Goal: Find specific page/section: Find specific page/section

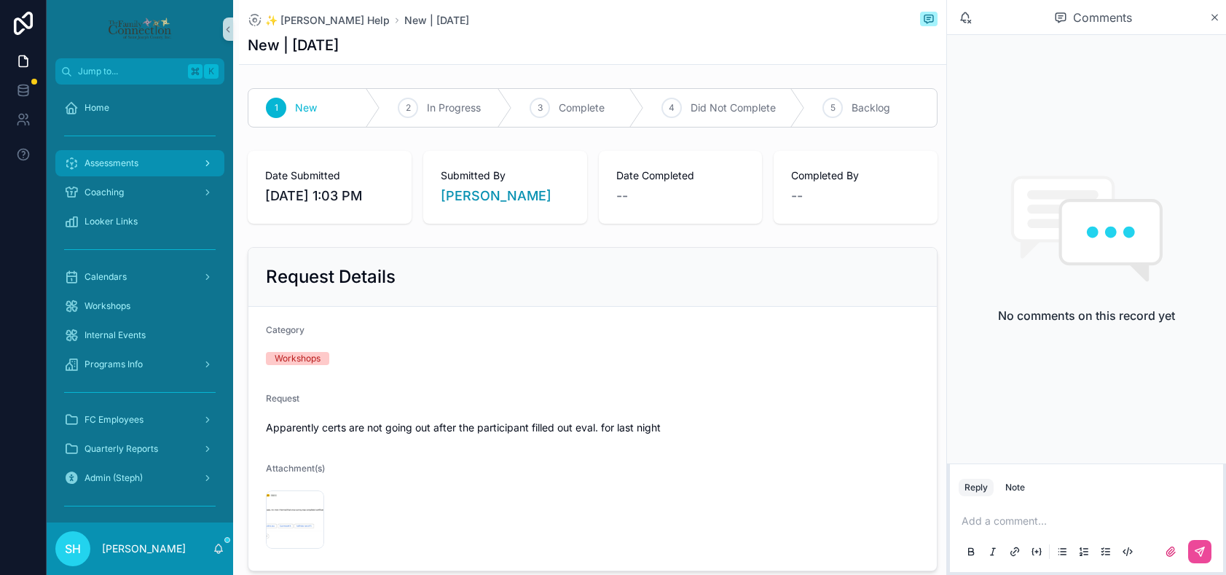
click at [127, 162] on span "Assessments" at bounding box center [111, 163] width 54 height 12
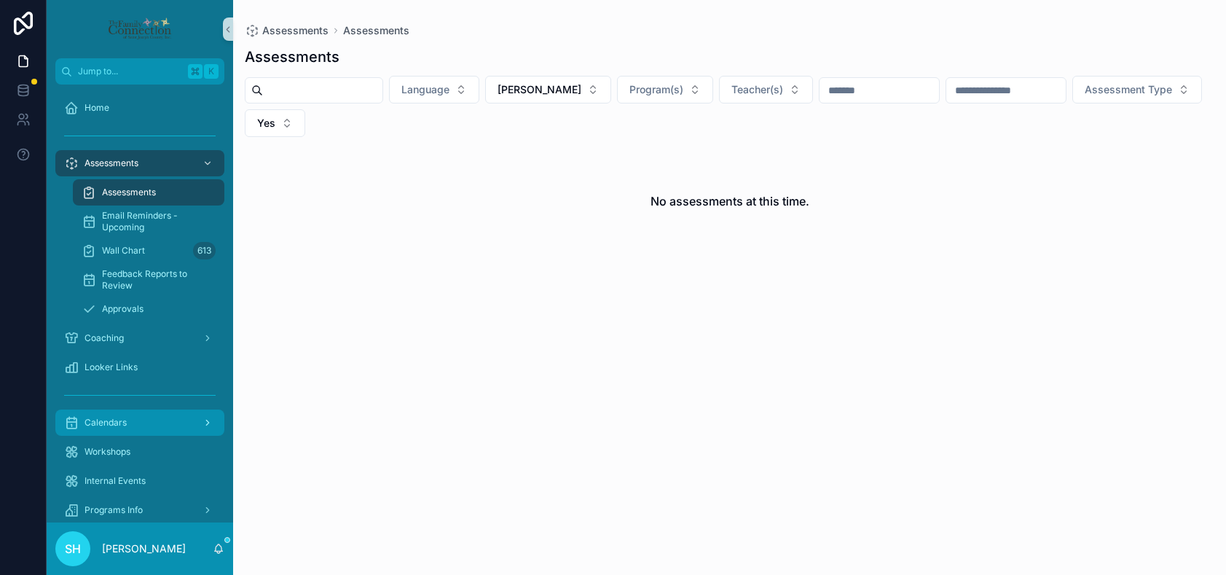
click at [106, 412] on div "Calendars" at bounding box center [139, 422] width 151 height 23
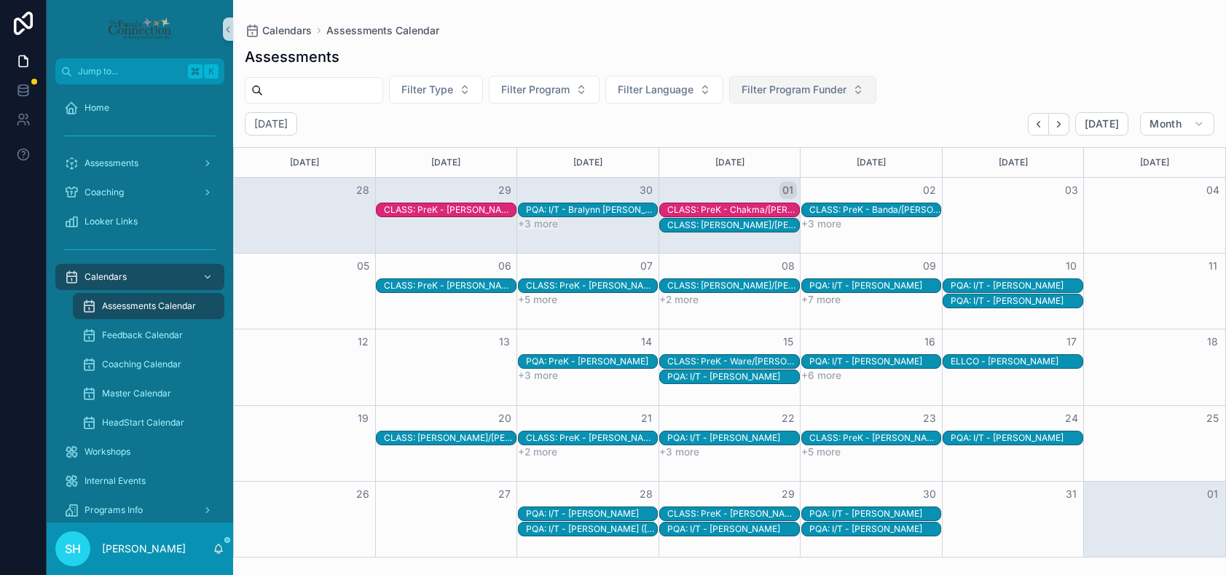
click at [876, 88] on button "Filter Program Funder" at bounding box center [802, 90] width 147 height 28
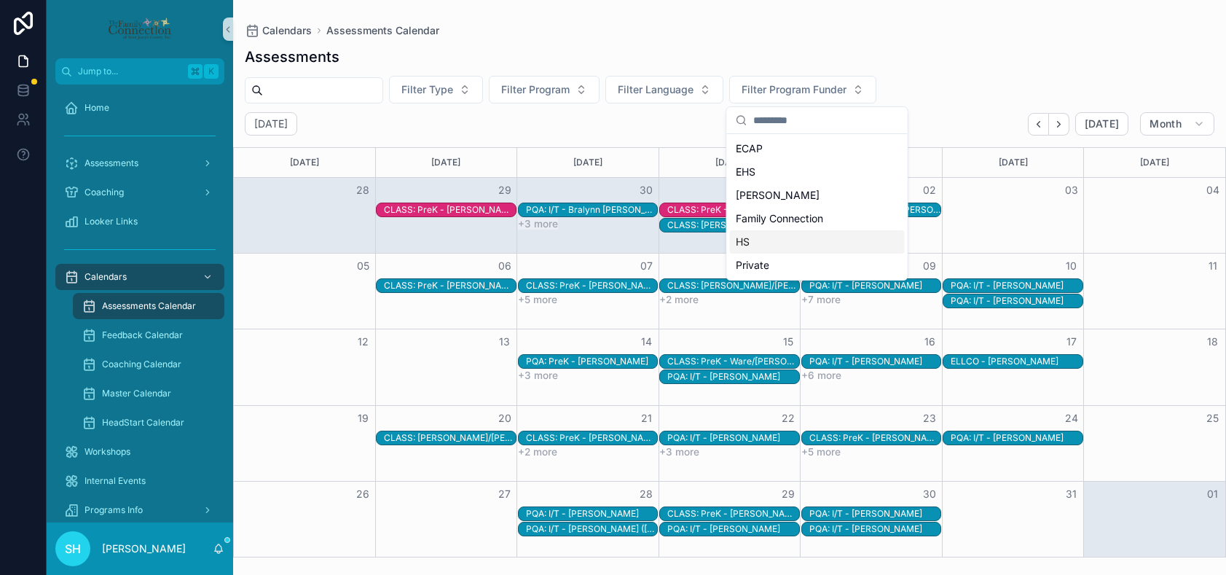
click at [750, 246] on div "HS" at bounding box center [817, 241] width 175 height 23
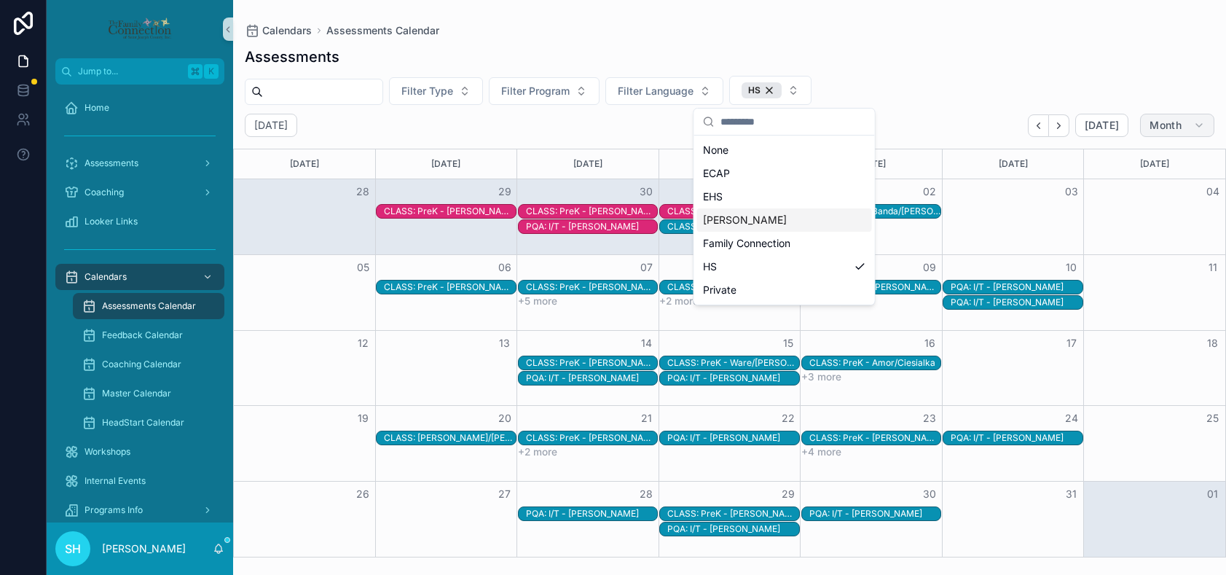
click at [1189, 130] on button "Month" at bounding box center [1177, 125] width 74 height 23
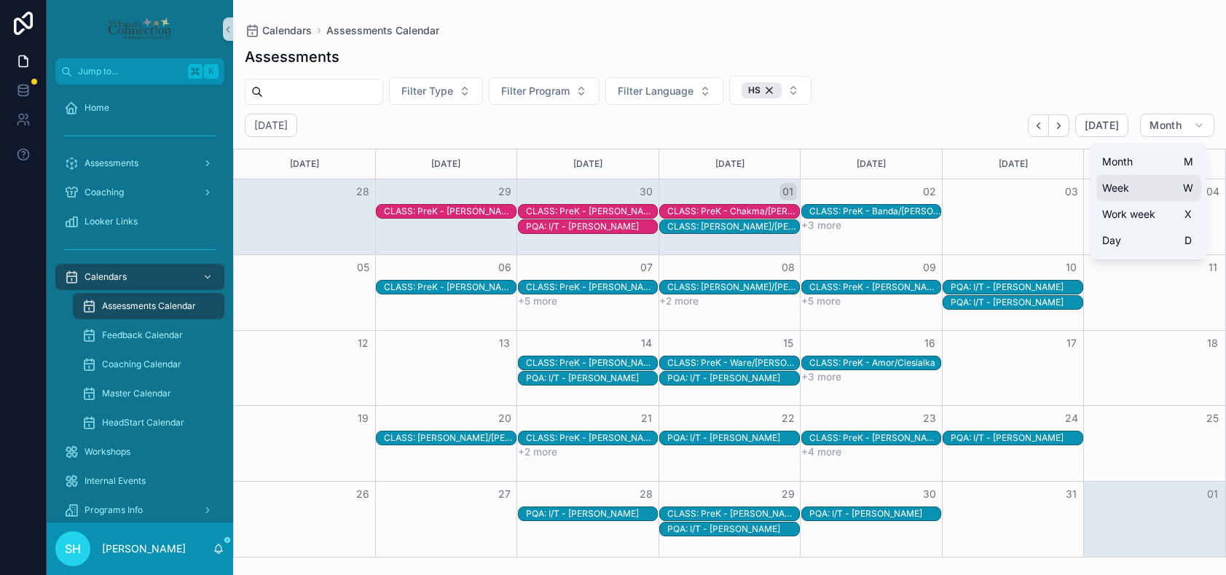
click at [1126, 189] on span "Week" at bounding box center [1115, 188] width 27 height 15
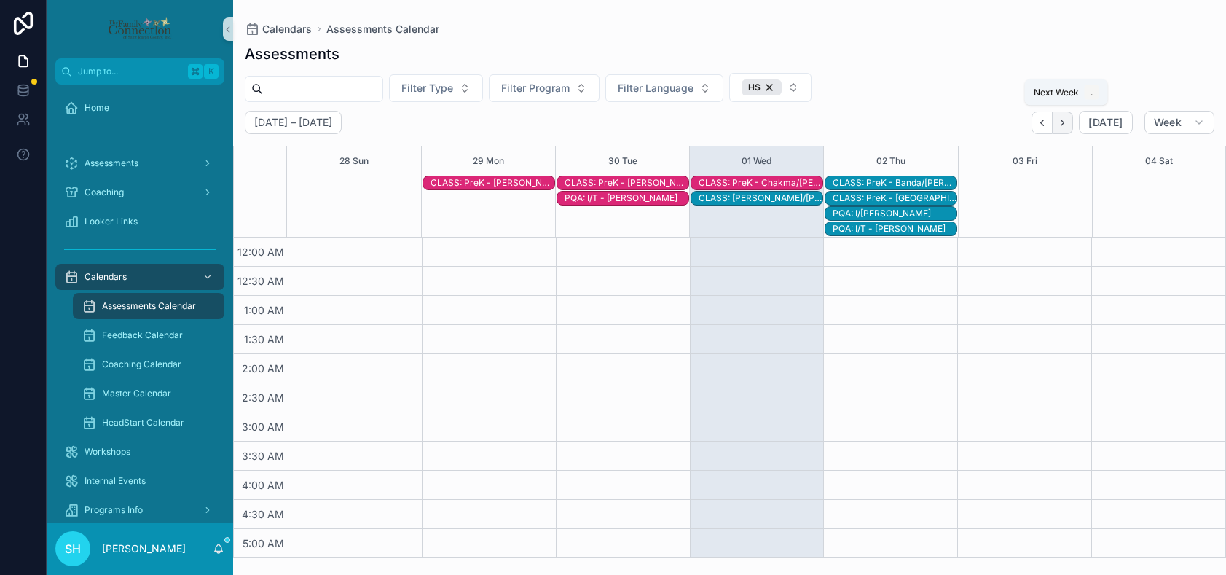
click at [1066, 129] on button "Next" at bounding box center [1062, 122] width 20 height 23
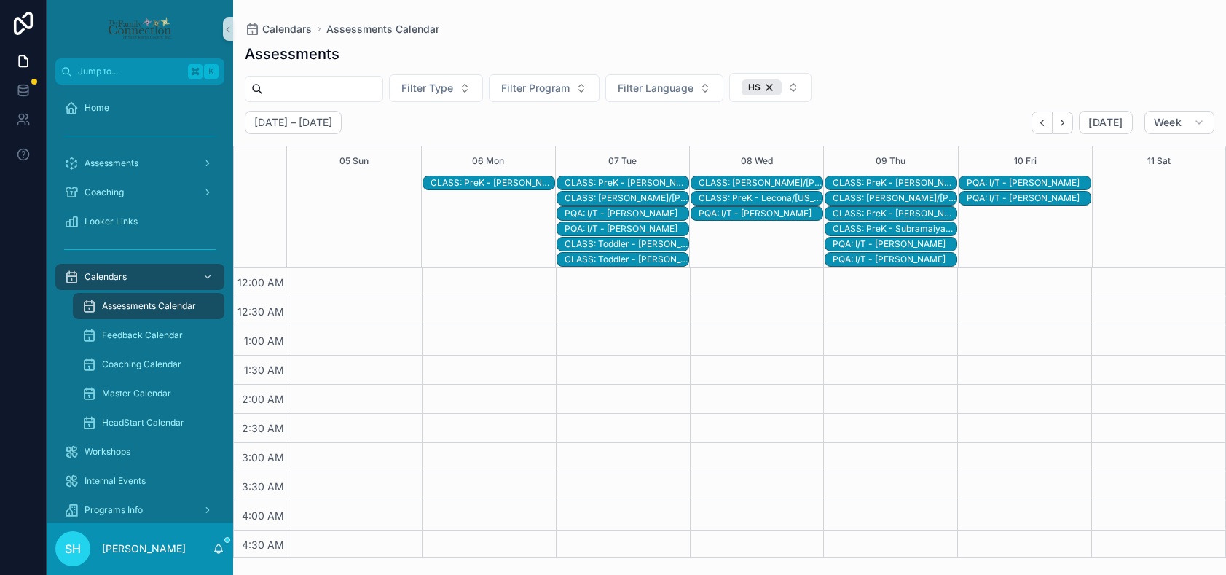
click at [610, 242] on div "CLASS: Toddler - [PERSON_NAME]/[PERSON_NAME]" at bounding box center [626, 244] width 124 height 12
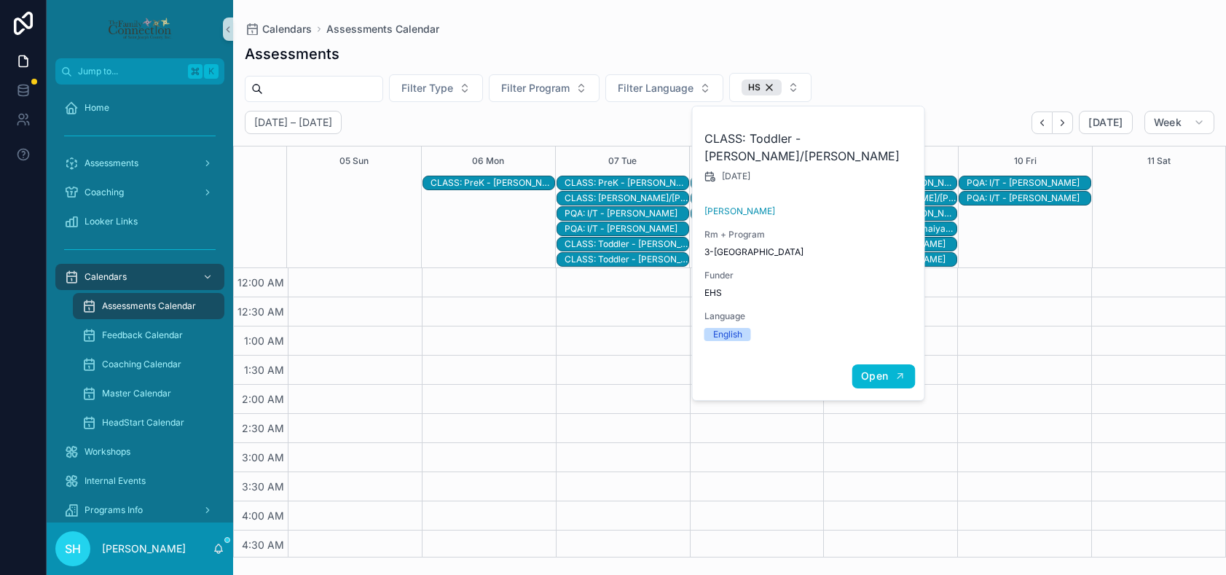
click at [885, 369] on span "Open" at bounding box center [874, 375] width 27 height 13
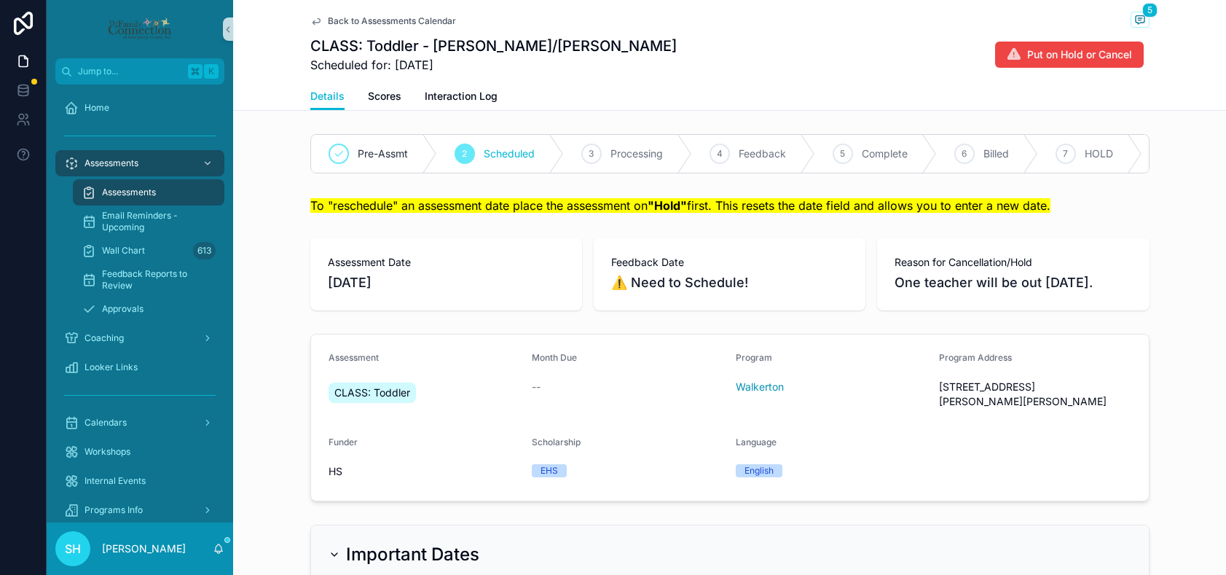
click at [363, 21] on span "Back to Assessments Calendar" at bounding box center [392, 21] width 128 height 12
